Goal: Navigation & Orientation: Find specific page/section

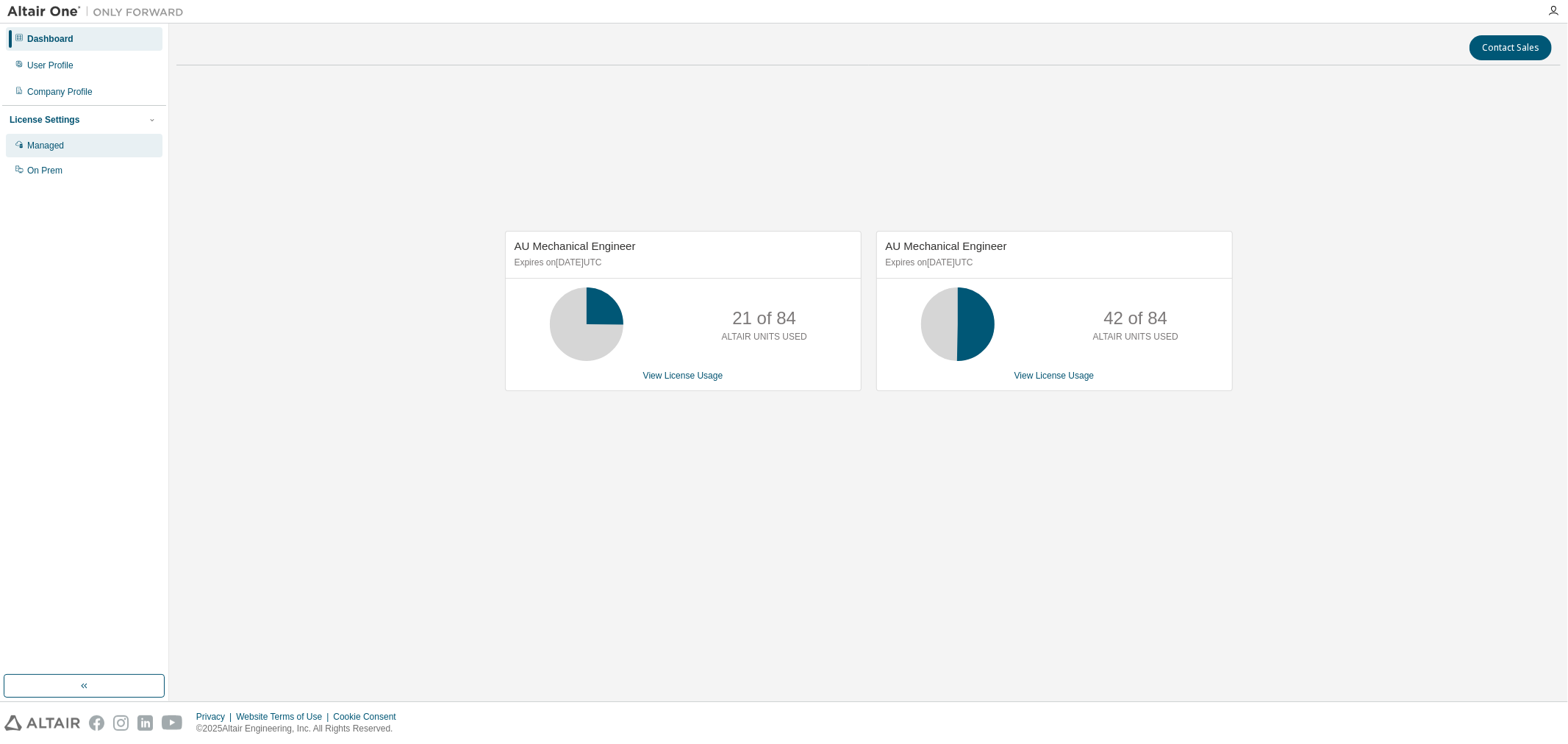
click at [111, 150] on div "Managed" at bounding box center [84, 146] width 157 height 23
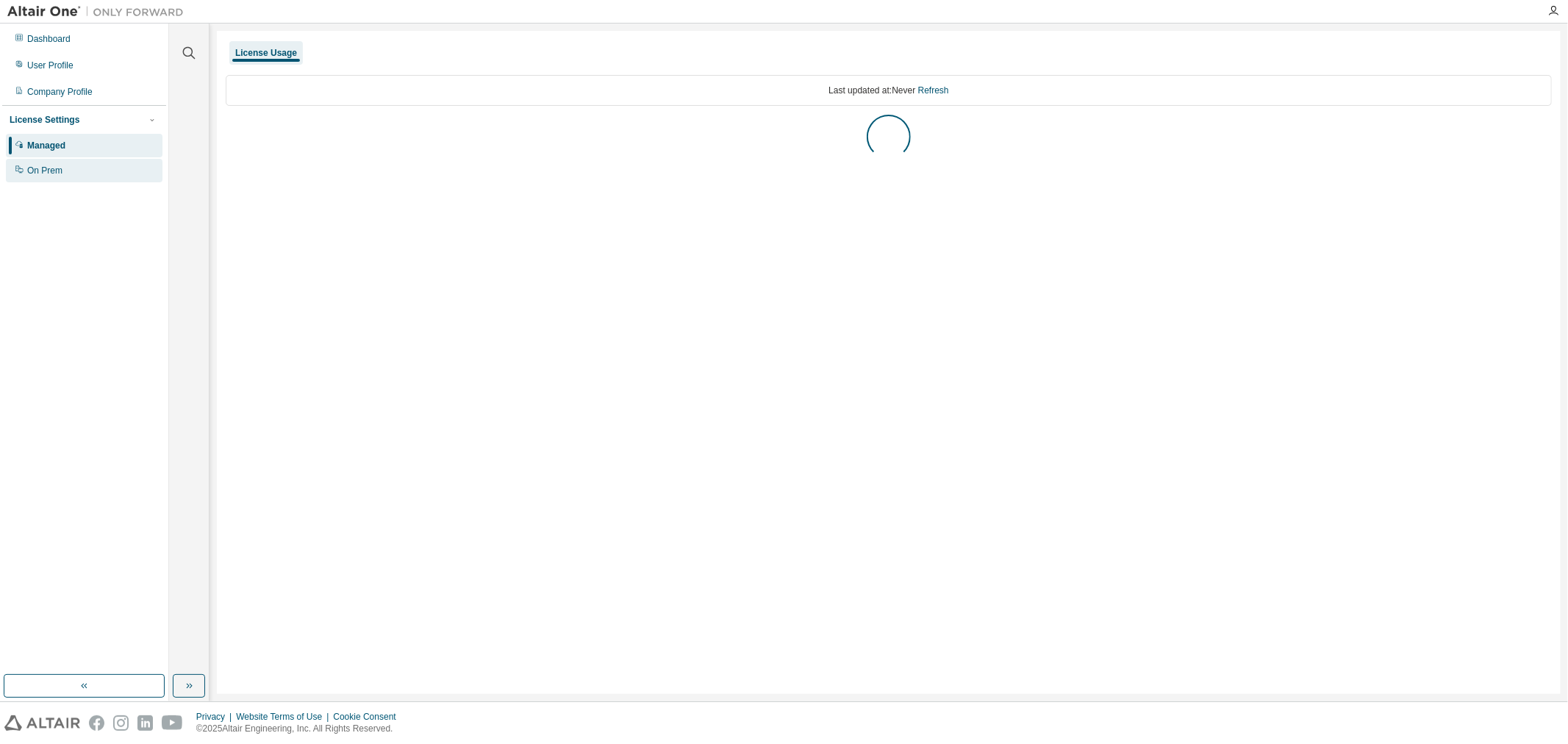
click at [103, 163] on div "On Prem" at bounding box center [84, 170] width 157 height 23
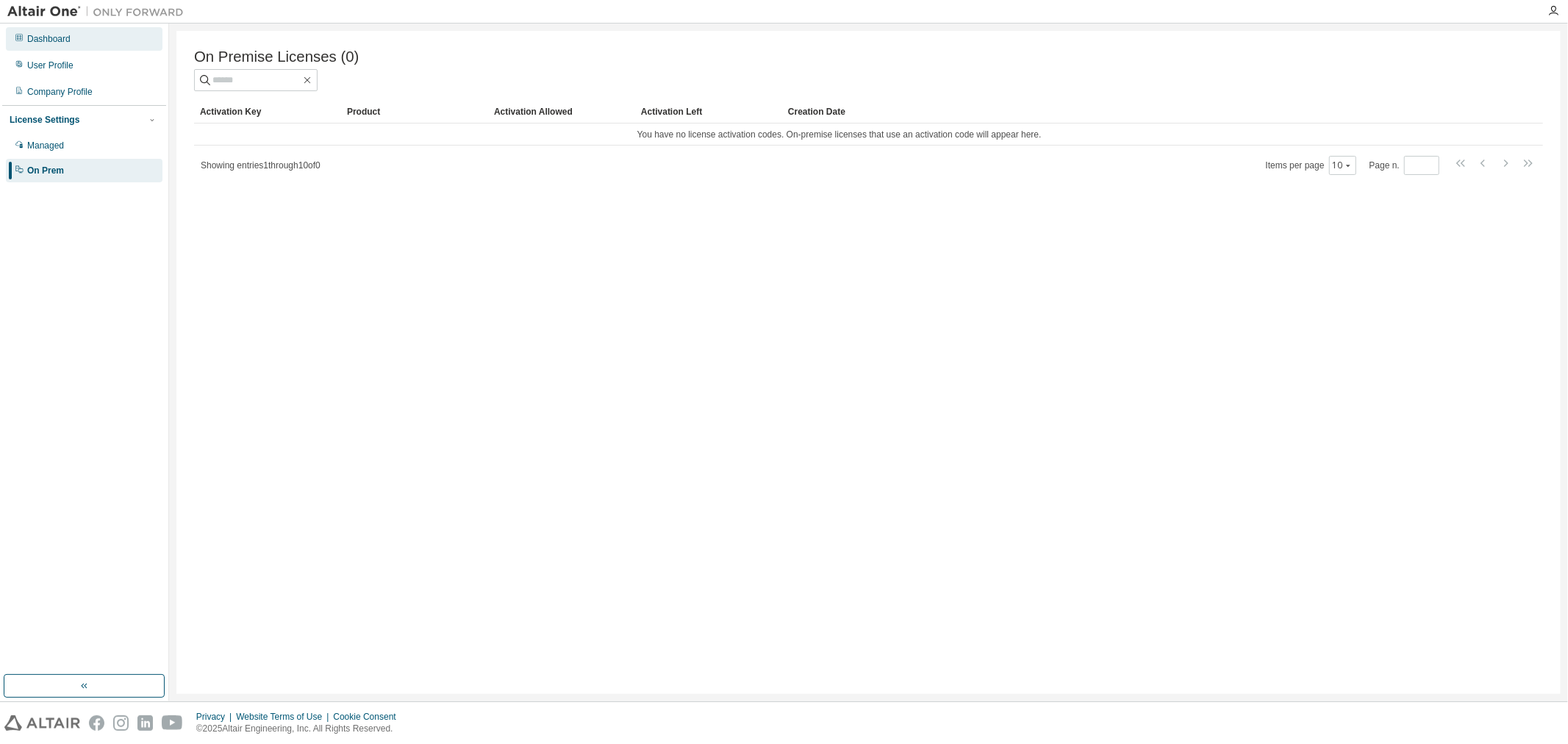
click at [105, 37] on div "Dashboard" at bounding box center [84, 38] width 157 height 23
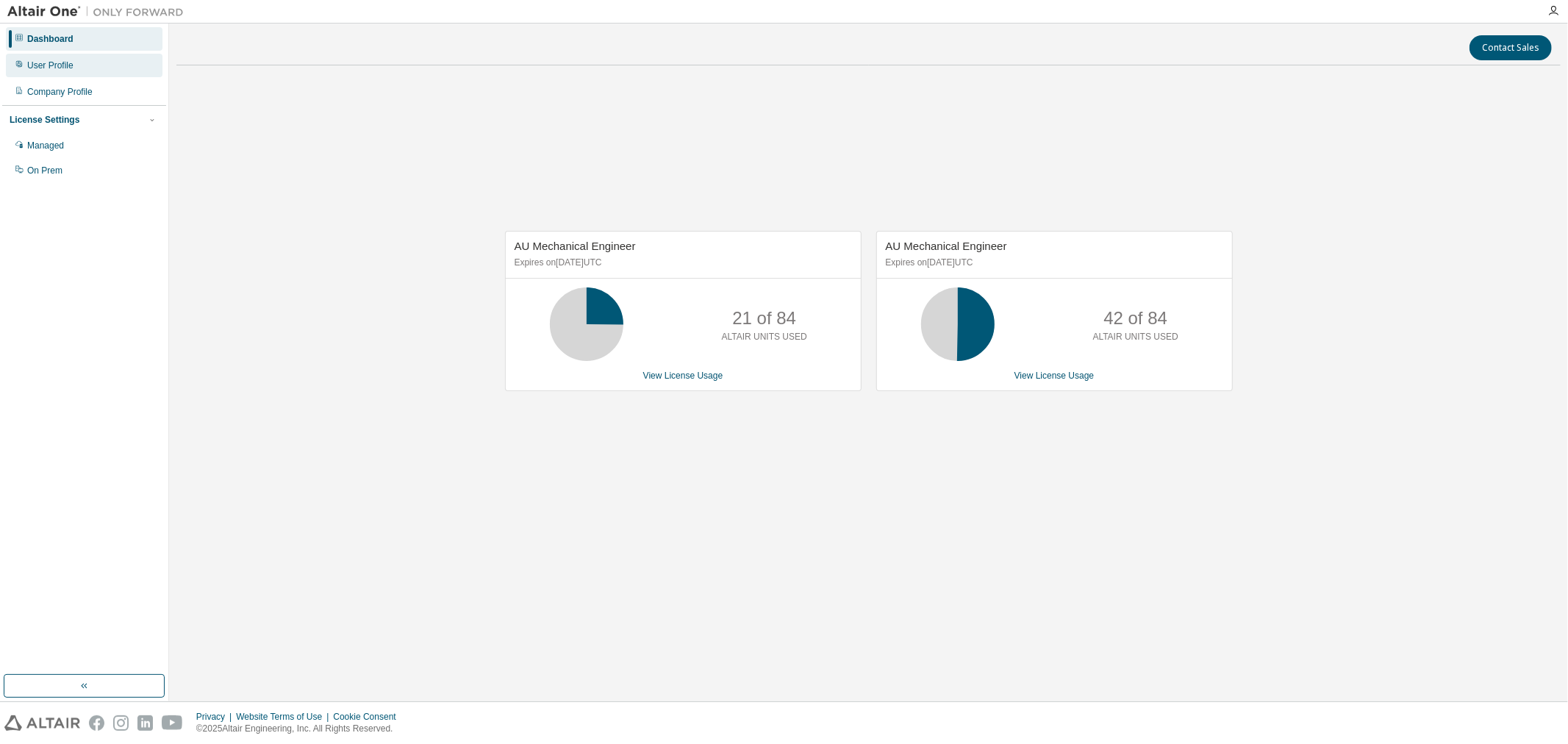
click at [106, 64] on div "User Profile" at bounding box center [84, 65] width 157 height 23
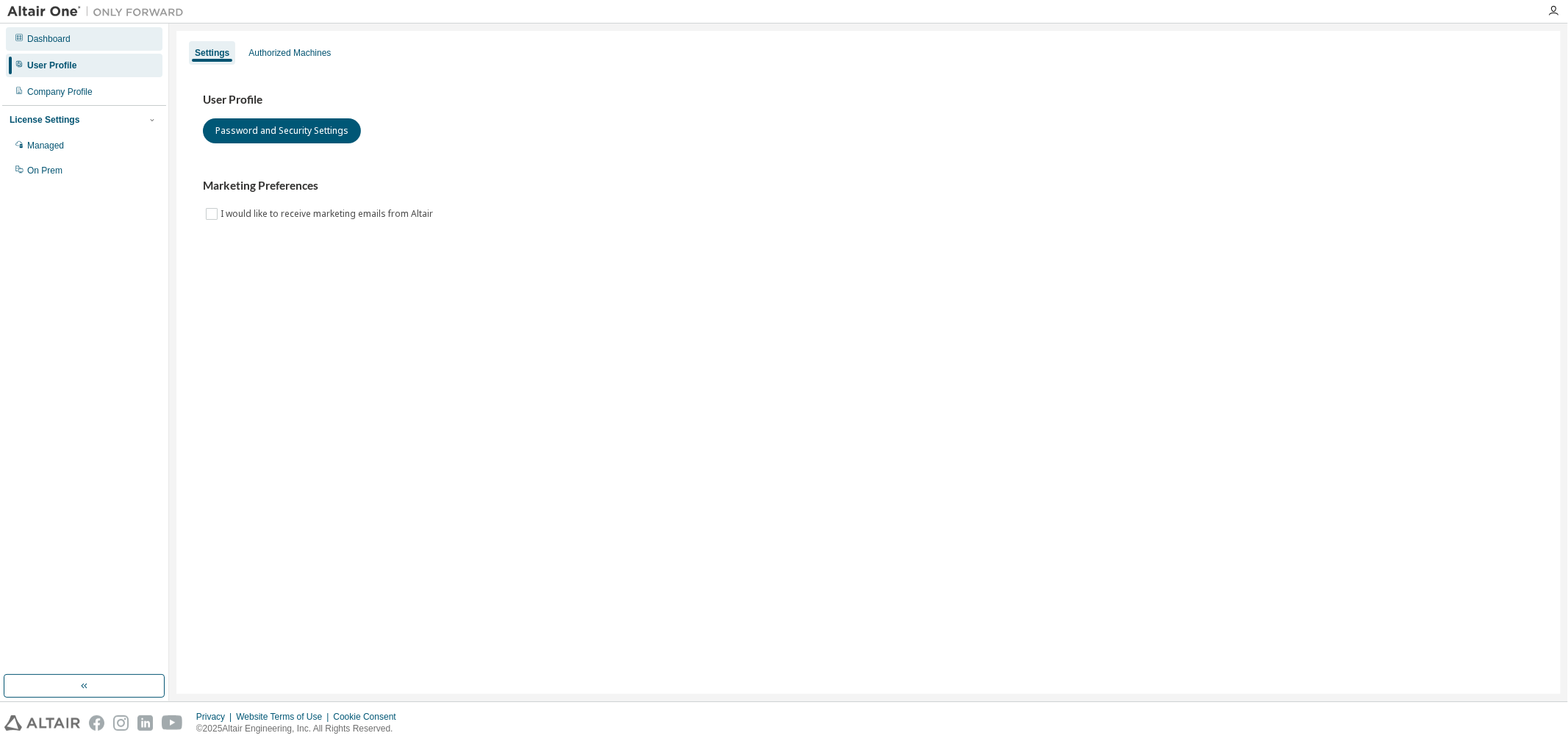
click at [107, 47] on div "Dashboard" at bounding box center [84, 38] width 157 height 23
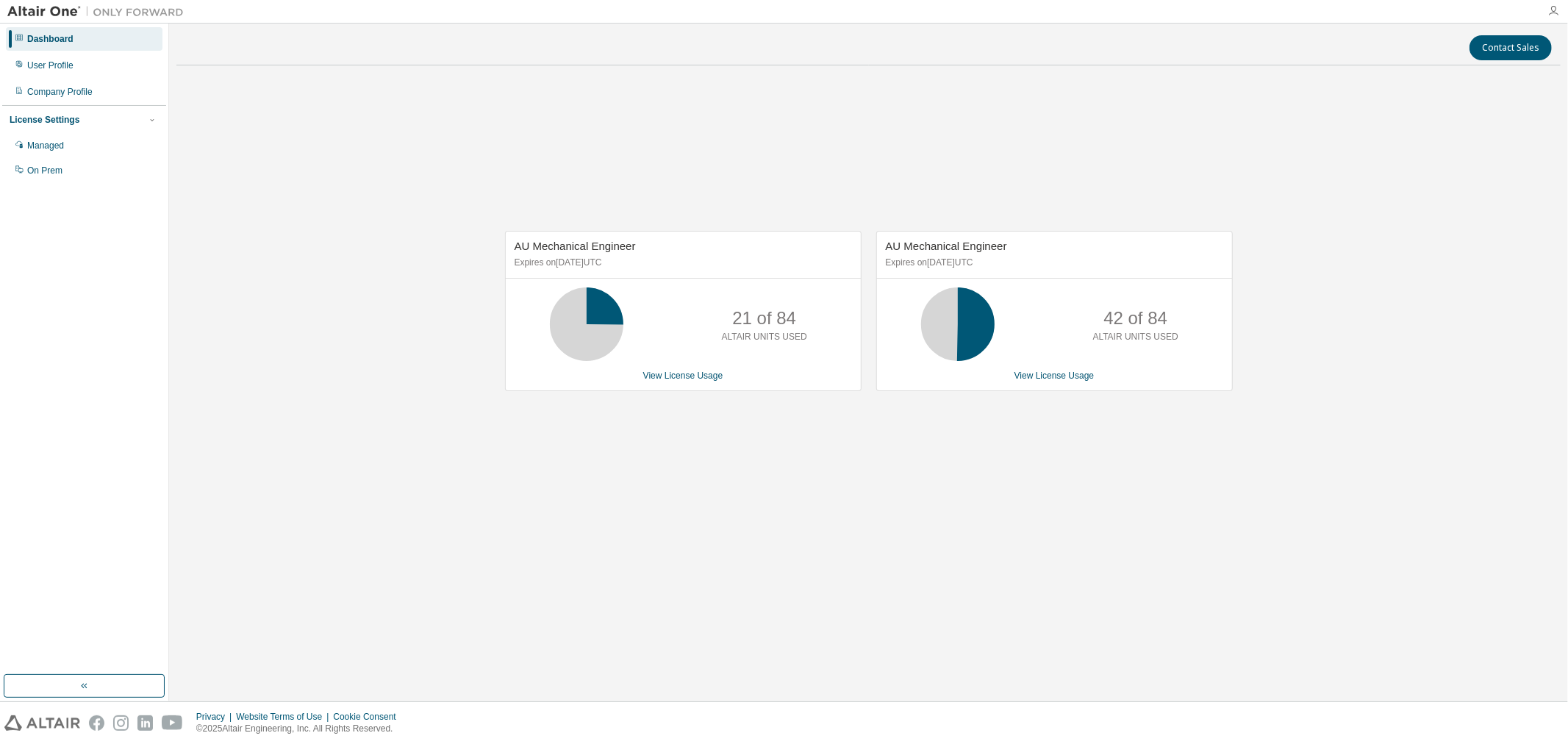
click at [1548, 15] on icon "button" at bounding box center [1553, 11] width 12 height 12
